Goal: Task Accomplishment & Management: Manage account settings

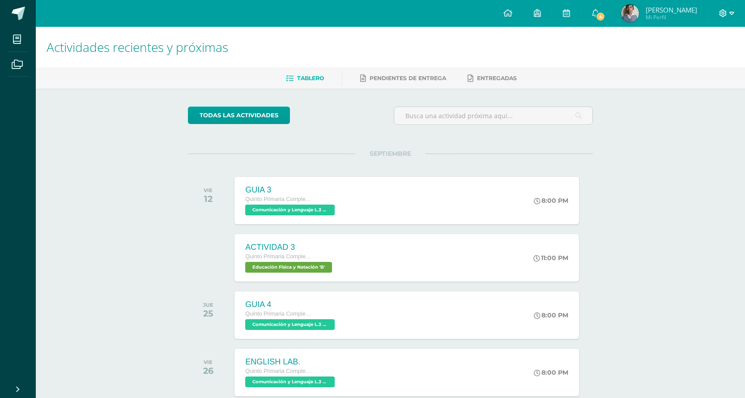
click at [724, 12] on icon at bounding box center [724, 13] width 8 height 8
click at [703, 67] on link "Cerrar sesión" at bounding box center [699, 61] width 71 height 13
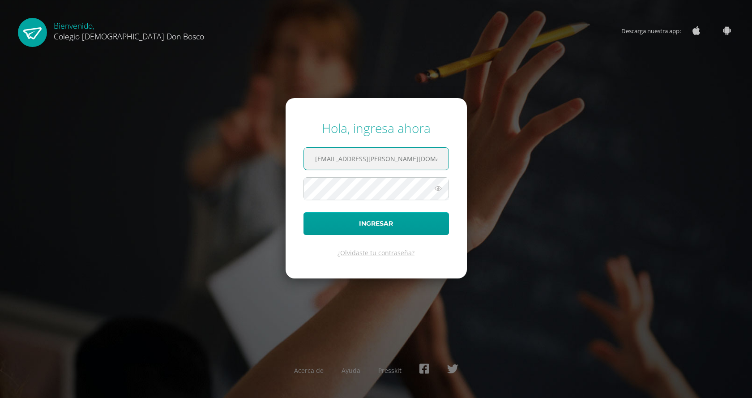
click at [411, 166] on input "[EMAIL_ADDRESS][PERSON_NAME][DOMAIN_NAME]" at bounding box center [376, 159] width 145 height 22
type input "[PERSON_NAME][EMAIL_ADDRESS][DOMAIN_NAME]"
click at [392, 225] on button "Ingresar" at bounding box center [377, 223] width 146 height 23
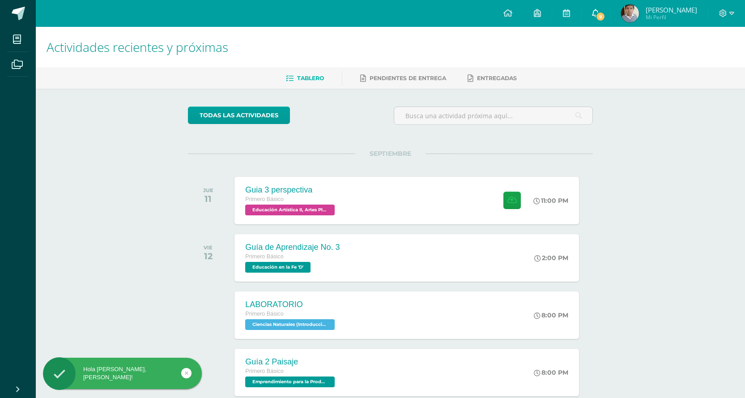
click at [600, 18] on span at bounding box center [595, 14] width 7 height 10
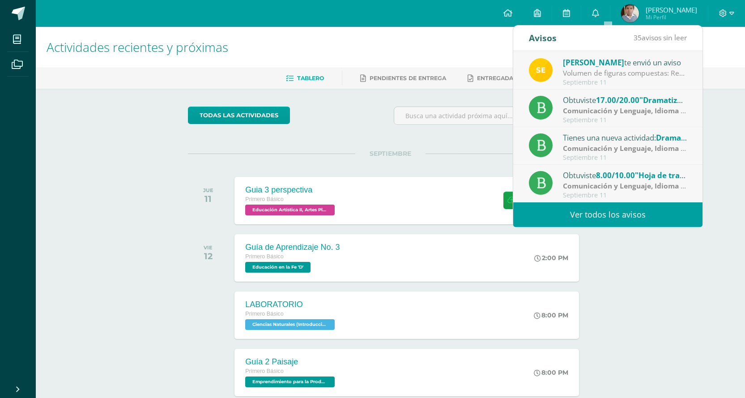
scroll to position [104, 0]
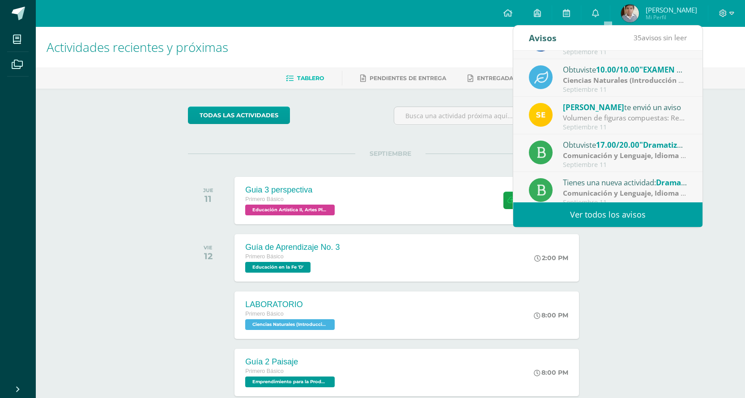
click at [633, 113] on div "Volumen de figuras compuestas: Realiza los siguientes ejercicios en tu cuaderno…" at bounding box center [625, 118] width 124 height 10
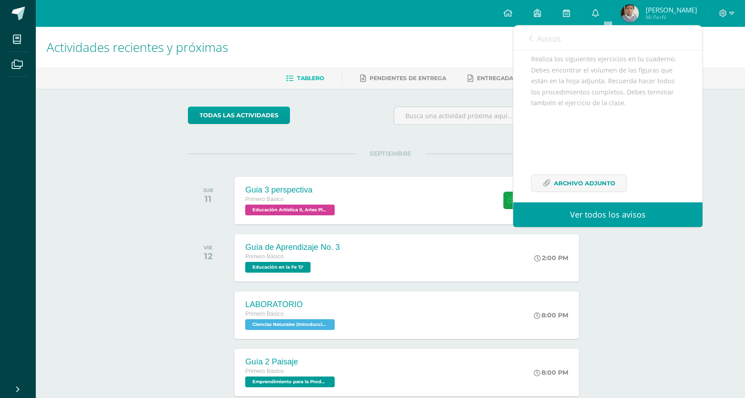
scroll to position [109, 0]
click at [580, 173] on span "Archivo Adjunto" at bounding box center [584, 174] width 61 height 17
